Goal: Transaction & Acquisition: Purchase product/service

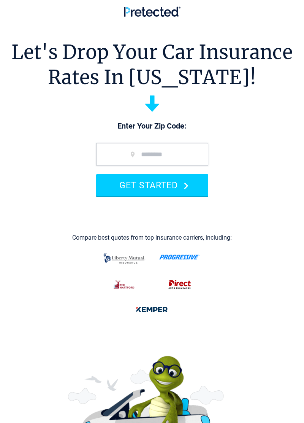
click at [198, 155] on input "zip code" at bounding box center [152, 154] width 112 height 23
type input "*****"
click at [195, 186] on button "GET STARTED" at bounding box center [152, 185] width 112 height 22
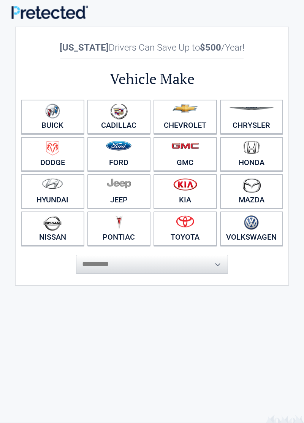
click at [200, 187] on figure at bounding box center [185, 186] width 54 height 17
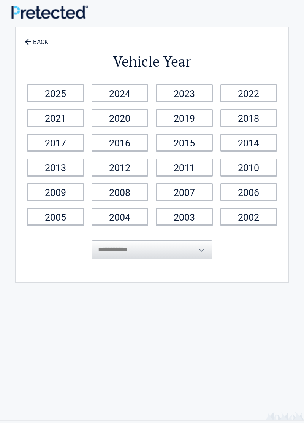
click at [263, 91] on link "2022" at bounding box center [248, 92] width 57 height 17
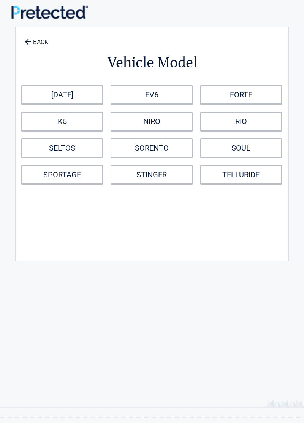
click at [269, 142] on link "SOUL" at bounding box center [241, 147] width 82 height 19
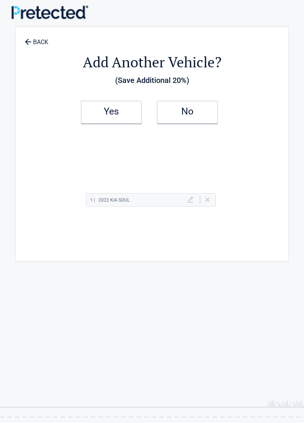
click at [209, 113] on h2 "No" at bounding box center [187, 111] width 45 height 5
